Goal: Information Seeking & Learning: Learn about a topic

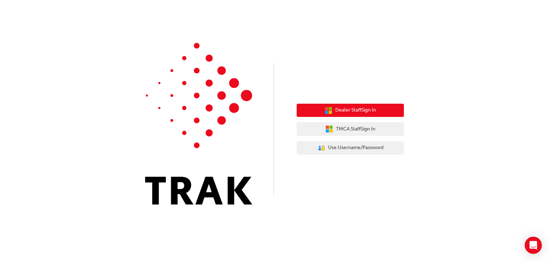
click at [361, 112] on span "Dealer Staff Sign In" at bounding box center [355, 110] width 41 height 8
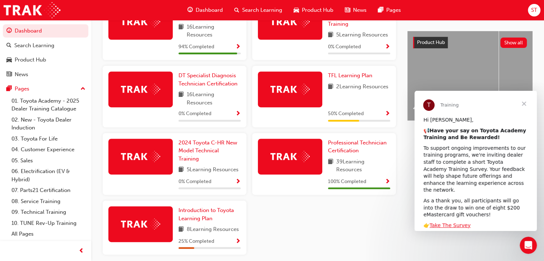
scroll to position [269, 0]
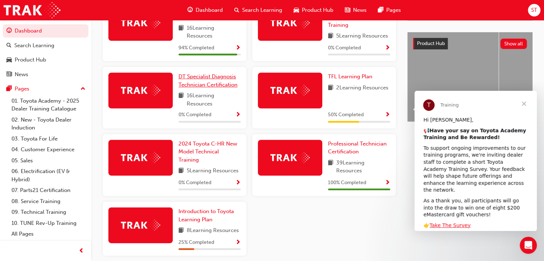
click at [224, 78] on span "DT Specialist Diagnosis Technician Certification" at bounding box center [207, 80] width 59 height 15
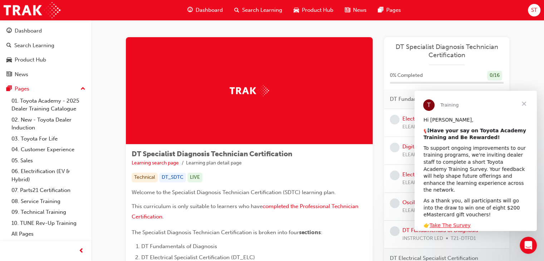
click at [526, 102] on span "Close" at bounding box center [524, 104] width 26 height 26
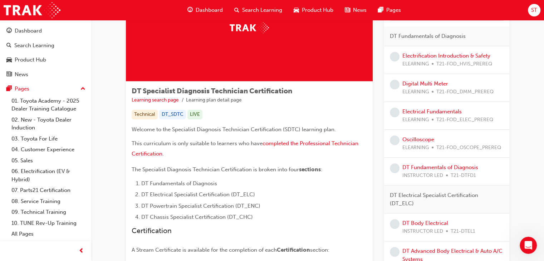
scroll to position [62, 0]
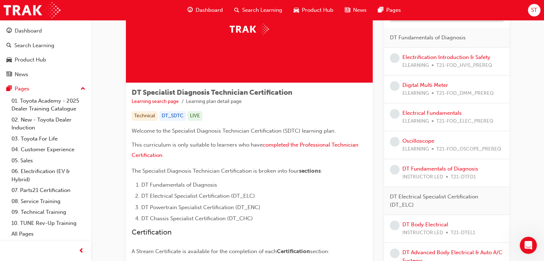
click at [424, 63] on span "ELEARNING" at bounding box center [415, 66] width 26 height 8
click at [429, 54] on link "Electrification Introduction & Safety" at bounding box center [446, 57] width 88 height 6
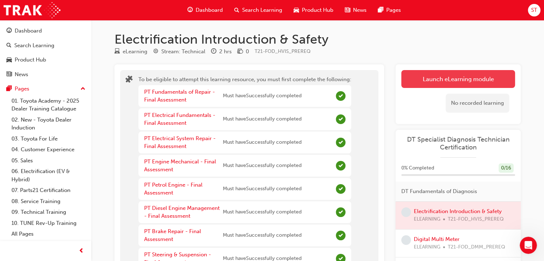
click at [431, 81] on button "Launch eLearning module" at bounding box center [458, 79] width 114 height 18
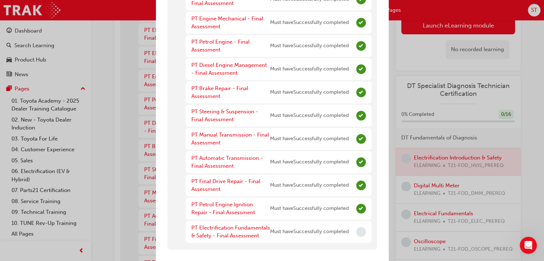
scroll to position [88, 0]
click at [232, 229] on link "PT Electrification Fundamentals & Safety - Final Assessment" at bounding box center [230, 232] width 79 height 15
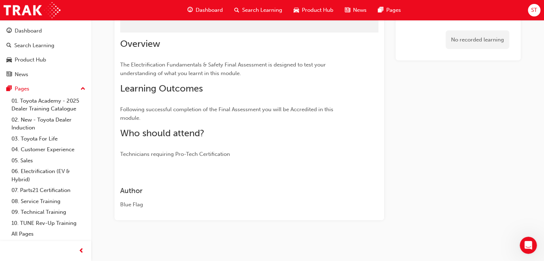
scroll to position [74, 0]
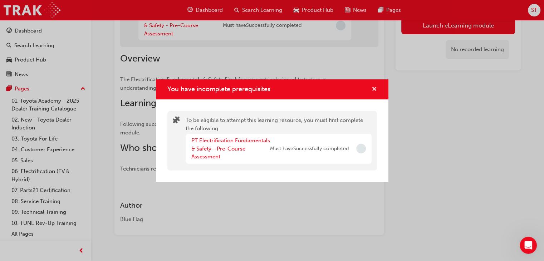
click at [375, 90] on span "cross-icon" at bounding box center [374, 90] width 5 height 6
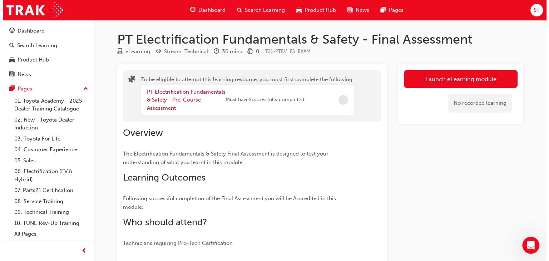
scroll to position [0, 0]
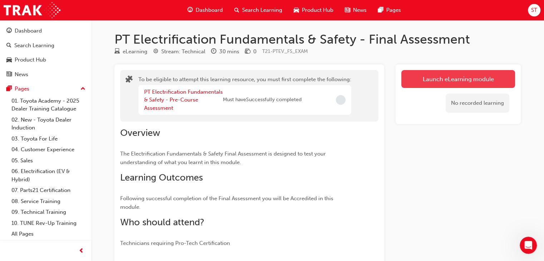
click at [440, 82] on button "Launch eLearning module" at bounding box center [458, 79] width 114 height 18
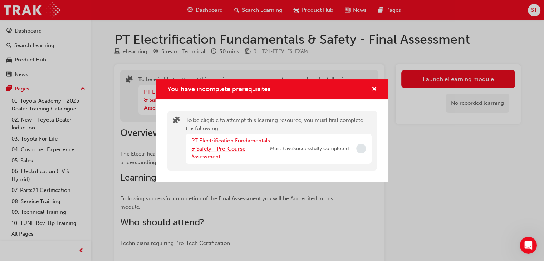
click at [238, 141] on link "PT Electrification Fundamentals & Safety - Pre-Course Assessment" at bounding box center [230, 148] width 79 height 23
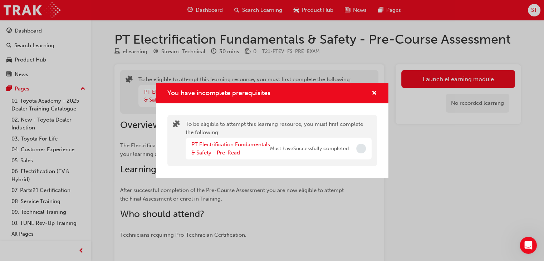
click at [376, 99] on div "You have incomplete prerequisites" at bounding box center [272, 93] width 232 height 20
click at [373, 92] on span "cross-icon" at bounding box center [374, 93] width 5 height 6
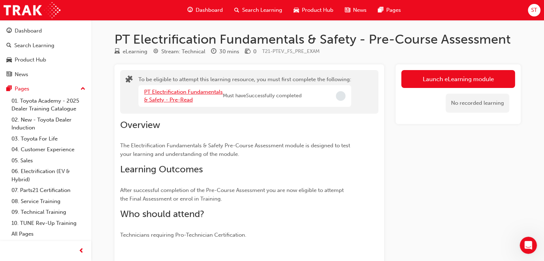
click at [179, 92] on link "PT Electrification Fundamentals & Safety - Pre-Read" at bounding box center [183, 96] width 79 height 15
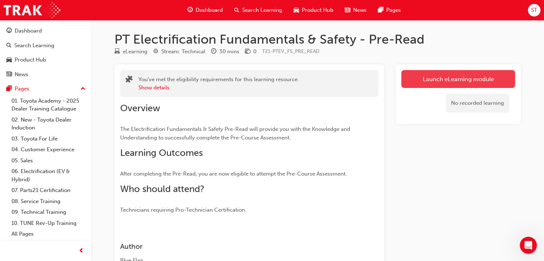
click at [430, 76] on link "Launch eLearning module" at bounding box center [458, 79] width 114 height 18
